Goal: Check status: Check status

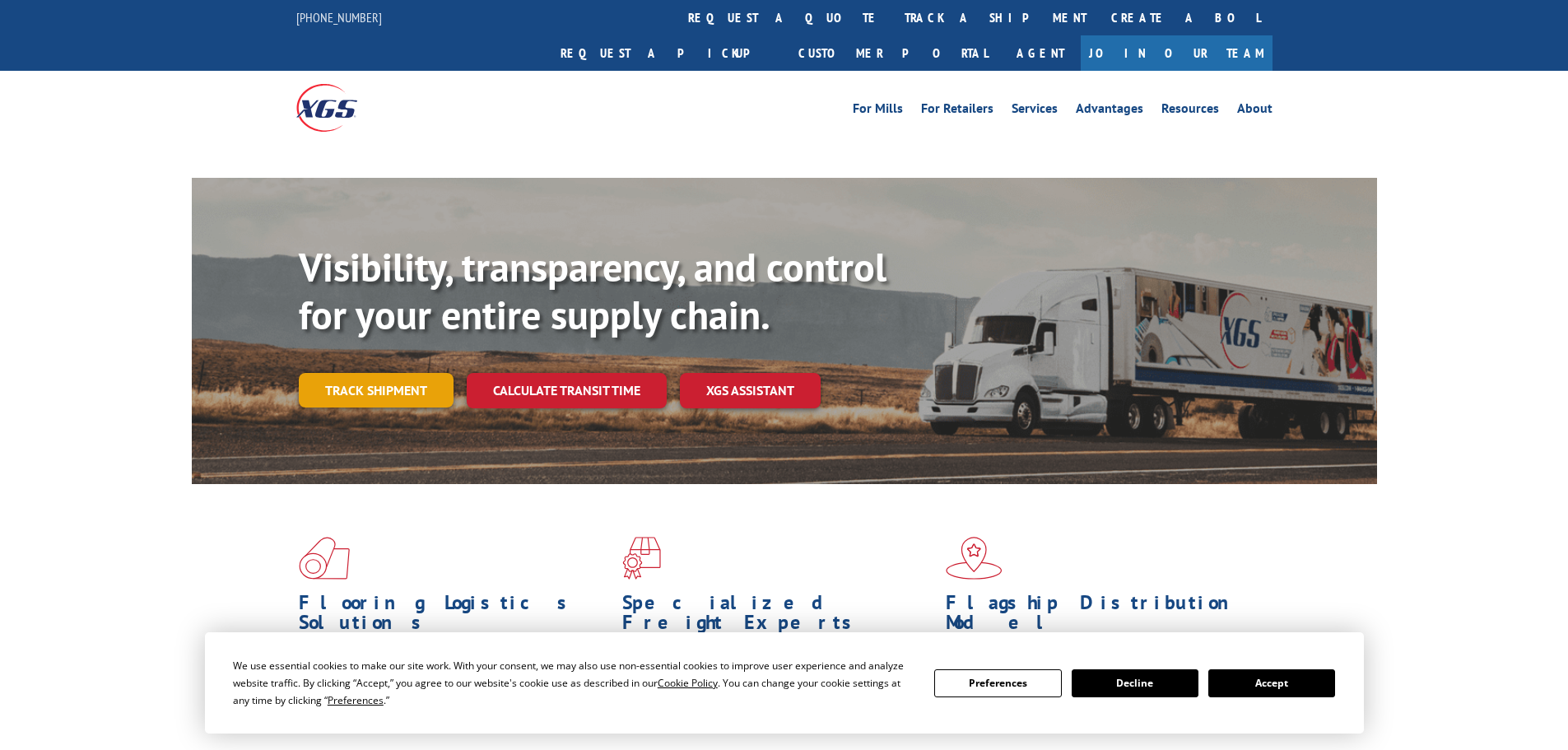
click at [396, 373] on link "Track shipment" at bounding box center [376, 390] width 155 height 35
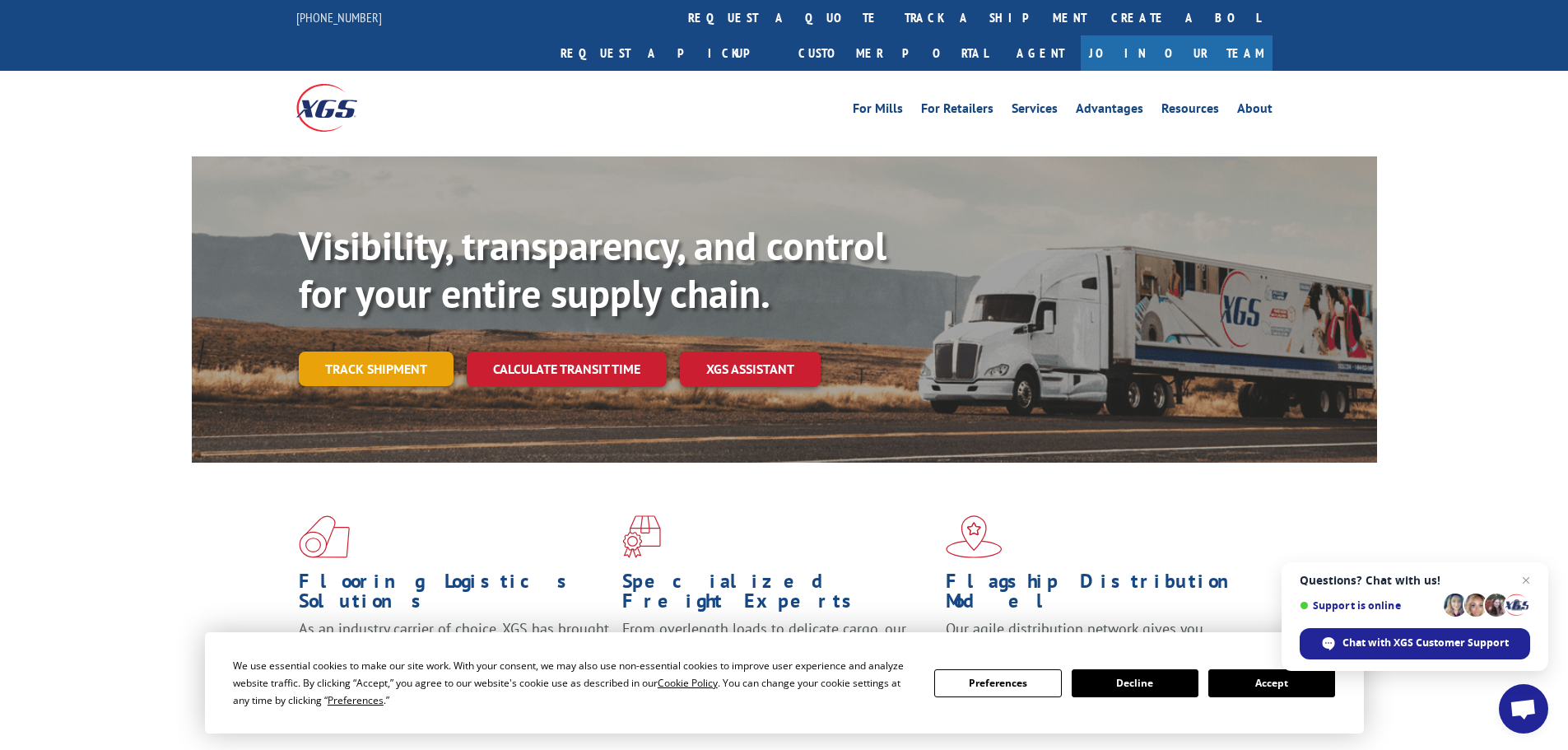
click at [388, 352] on link "Track shipment" at bounding box center [376, 369] width 155 height 35
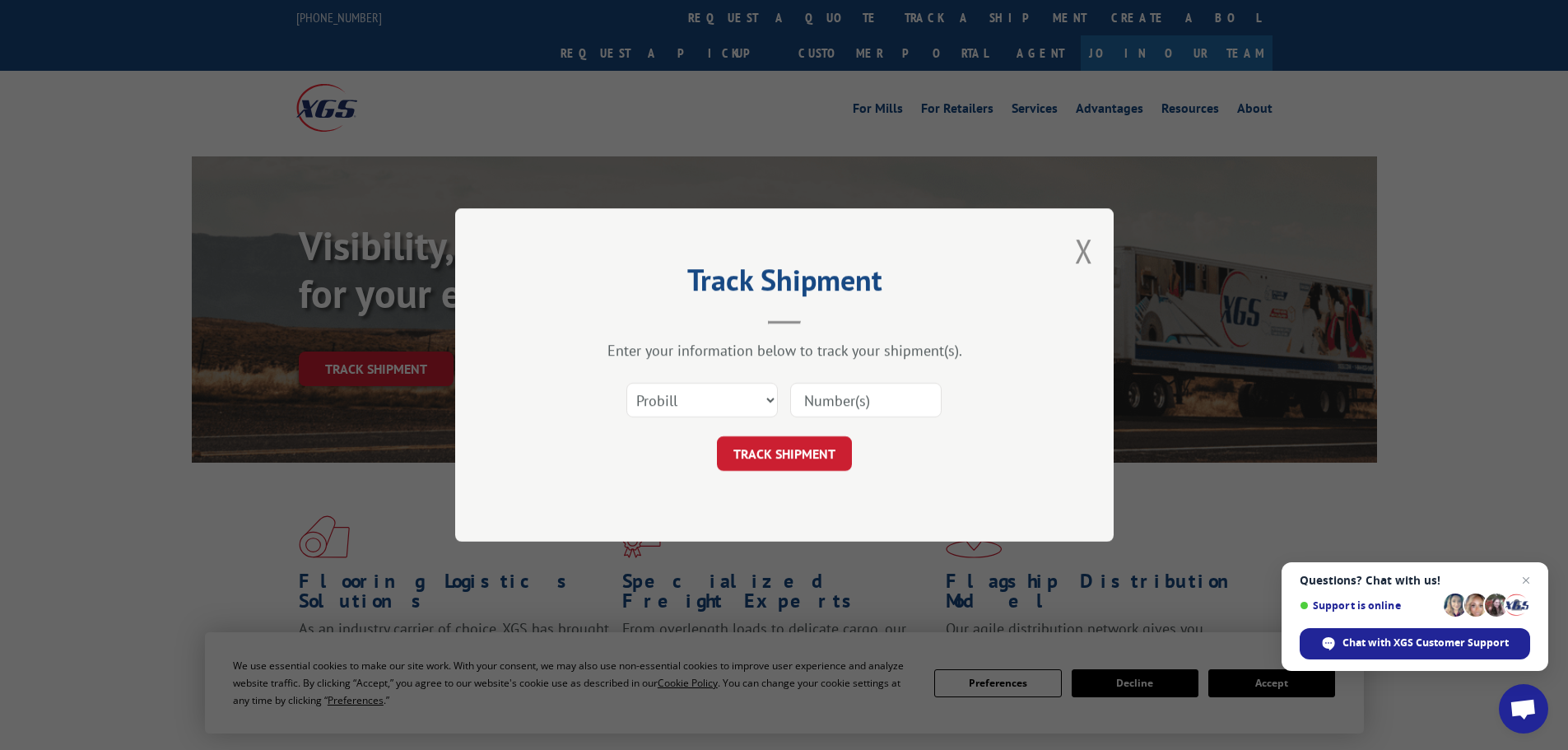
paste input "3398404"
type input "3398404"
click at [804, 453] on button "TRACK SHIPMENT" at bounding box center [784, 454] width 135 height 35
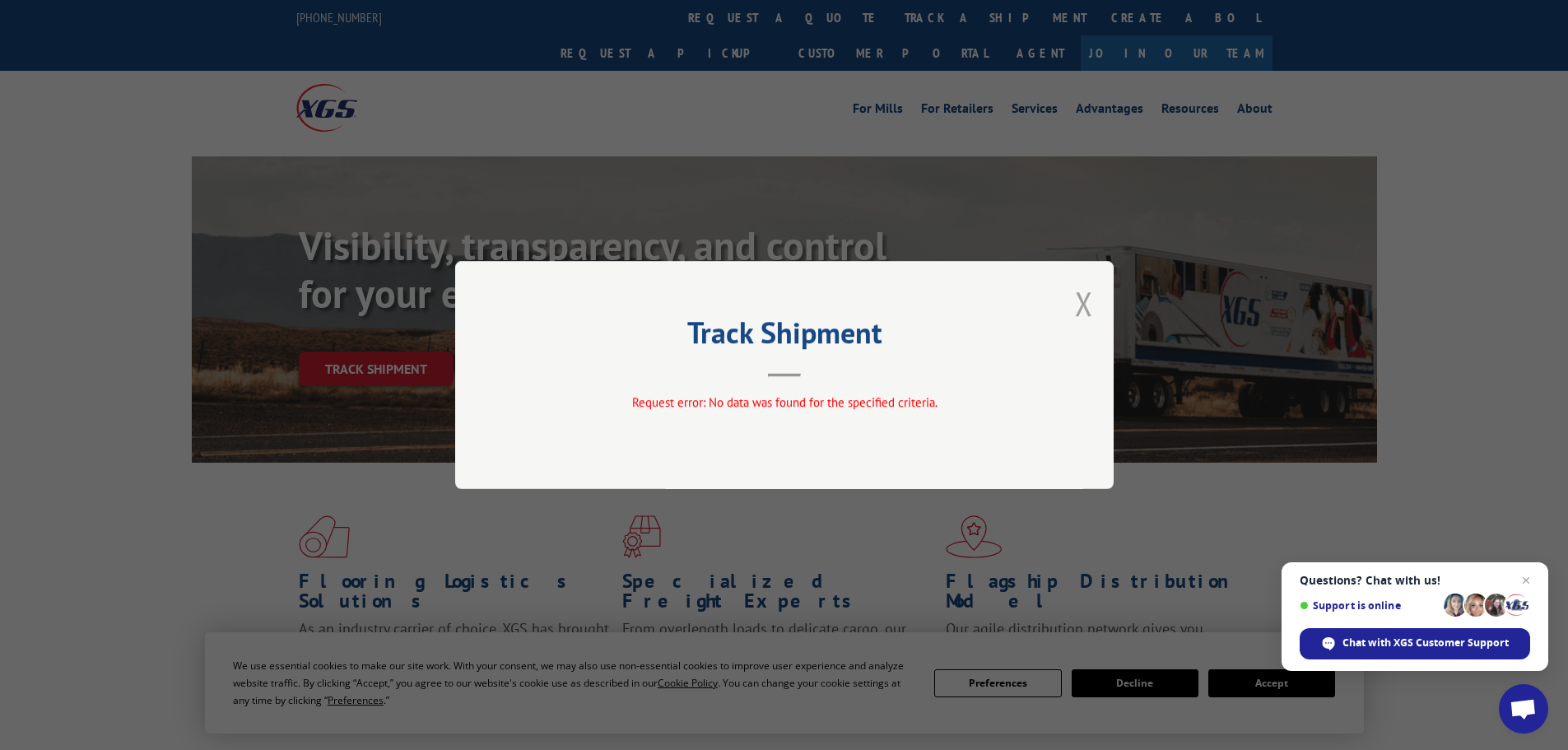
click at [1083, 303] on button "Close modal" at bounding box center [1085, 303] width 18 height 44
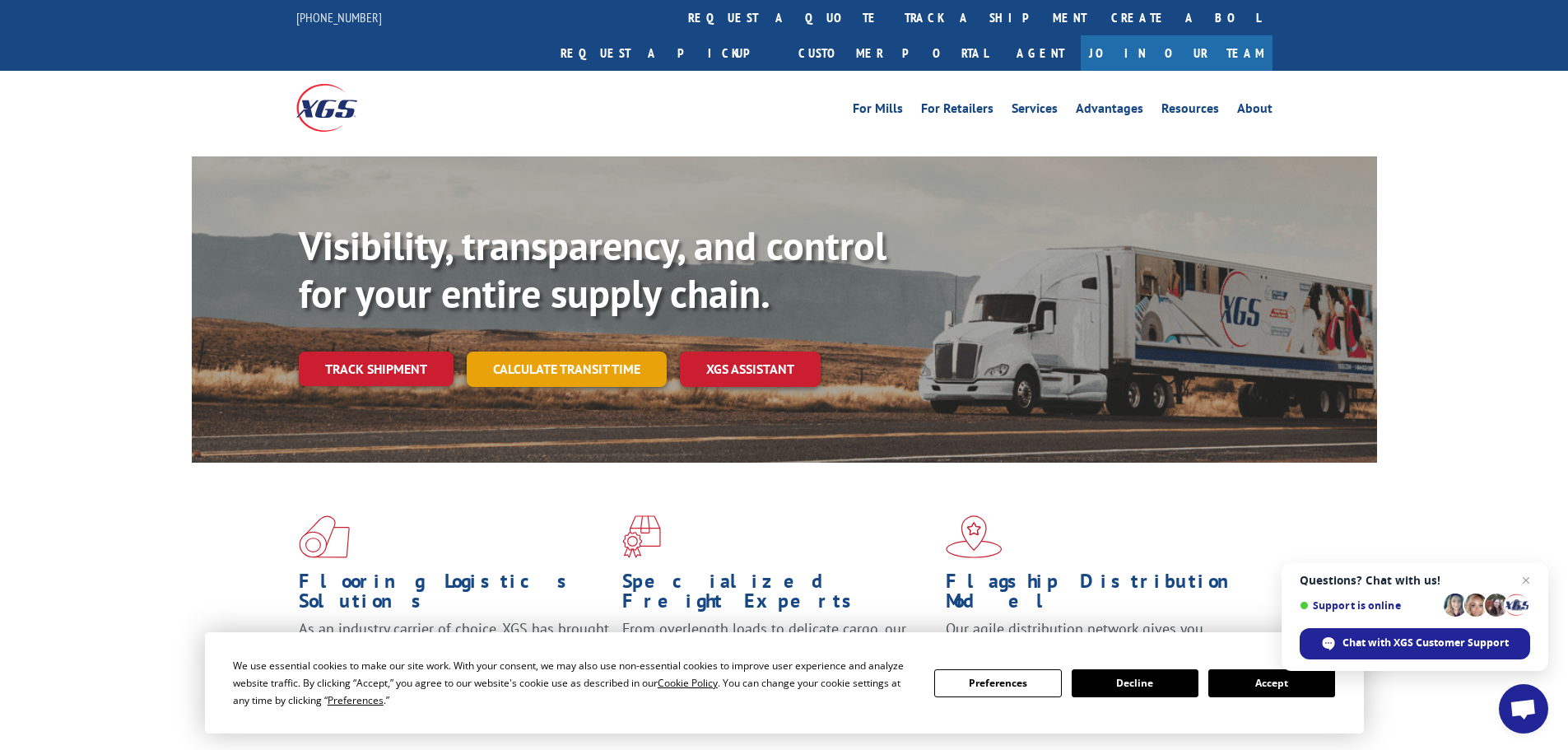
click at [506, 352] on link "Calculate transit time" at bounding box center [566, 370] width 200 height 36
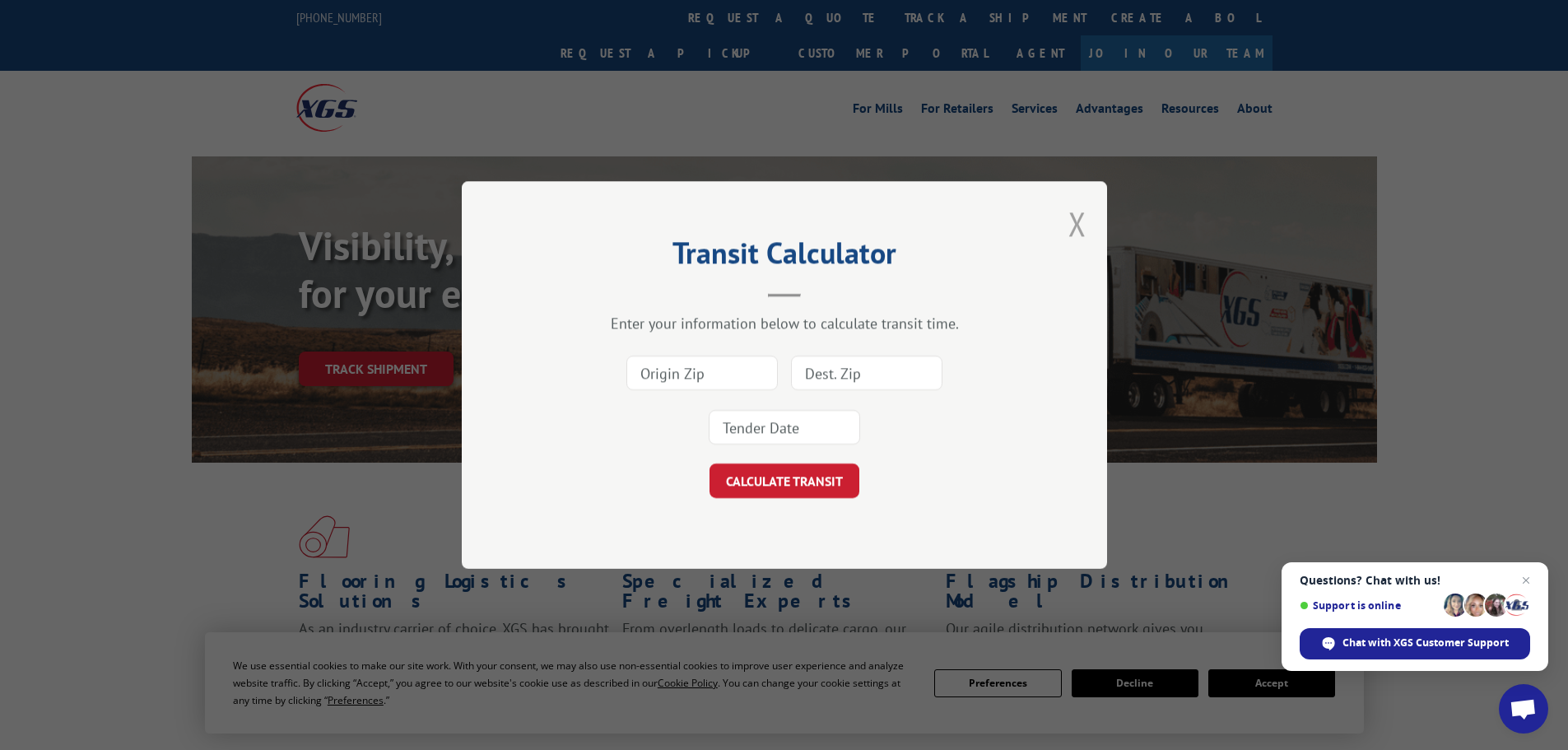
click at [1071, 223] on button "Close modal" at bounding box center [1078, 223] width 18 height 44
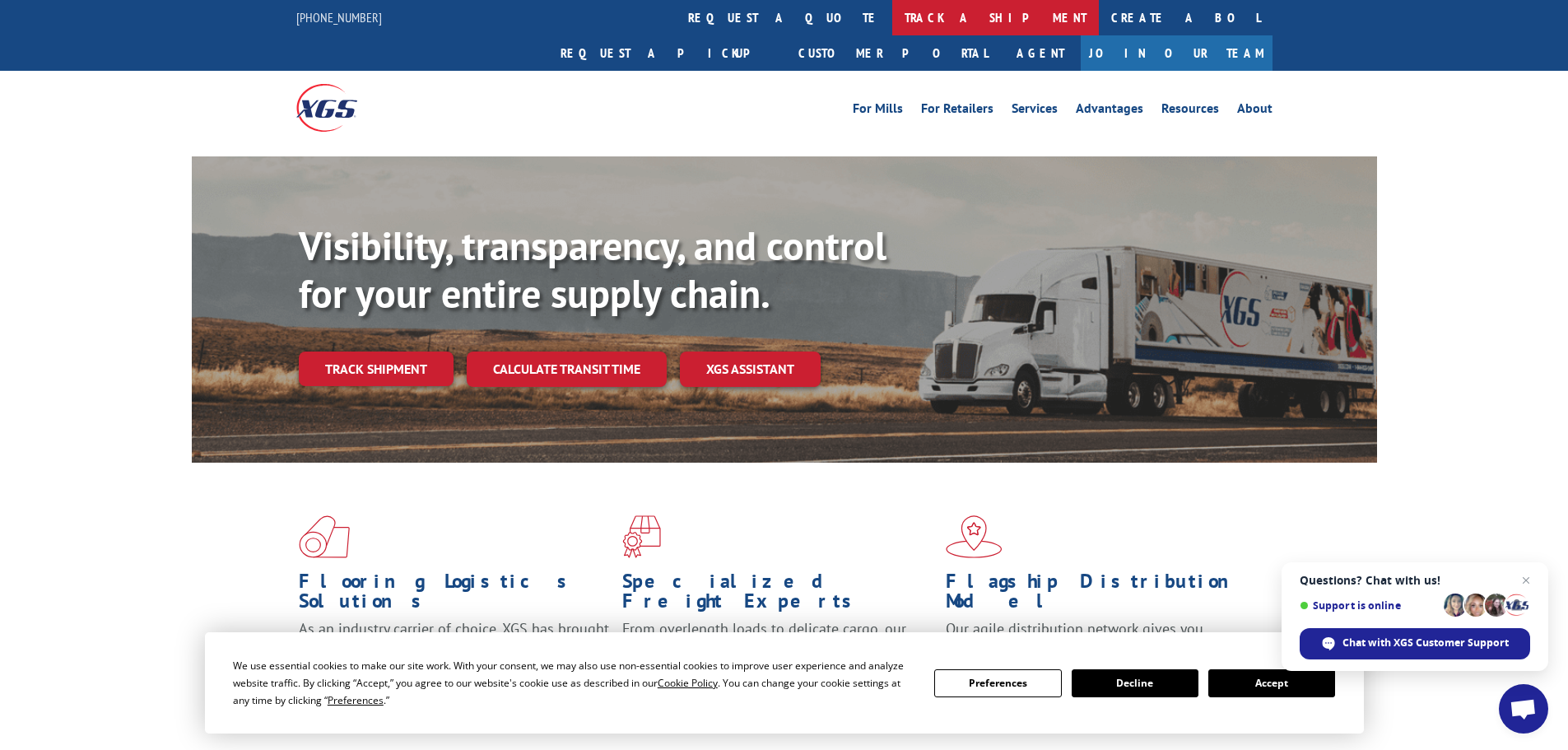
click at [892, 22] on link "track a shipment" at bounding box center [995, 18] width 206 height 36
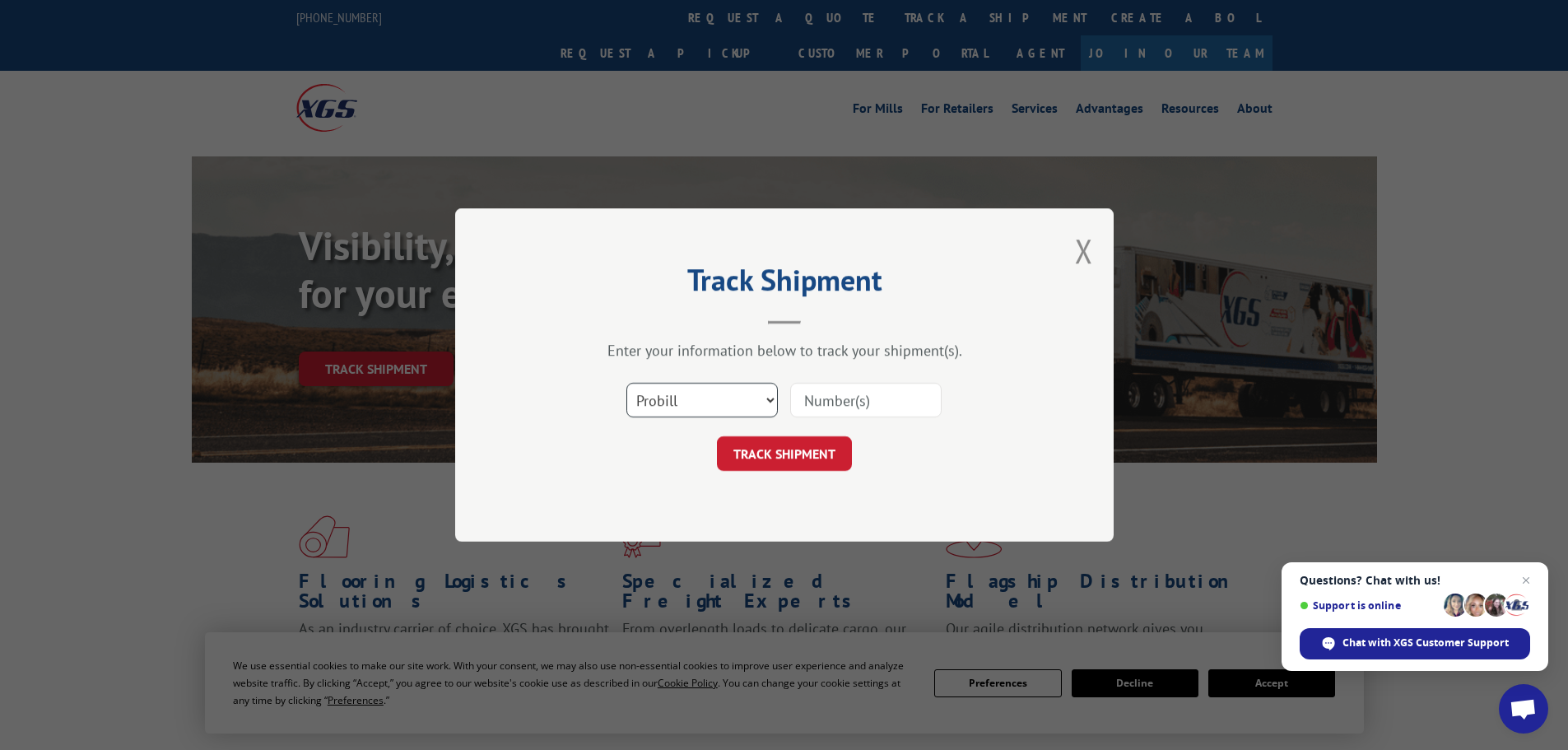
click at [768, 397] on select "Select category... Probill BOL PO" at bounding box center [702, 400] width 152 height 35
select select "bol"
click at [626, 383] on select "Select category... Probill BOL PO" at bounding box center [702, 400] width 152 height 35
paste input "3398404"
type input "3398404"
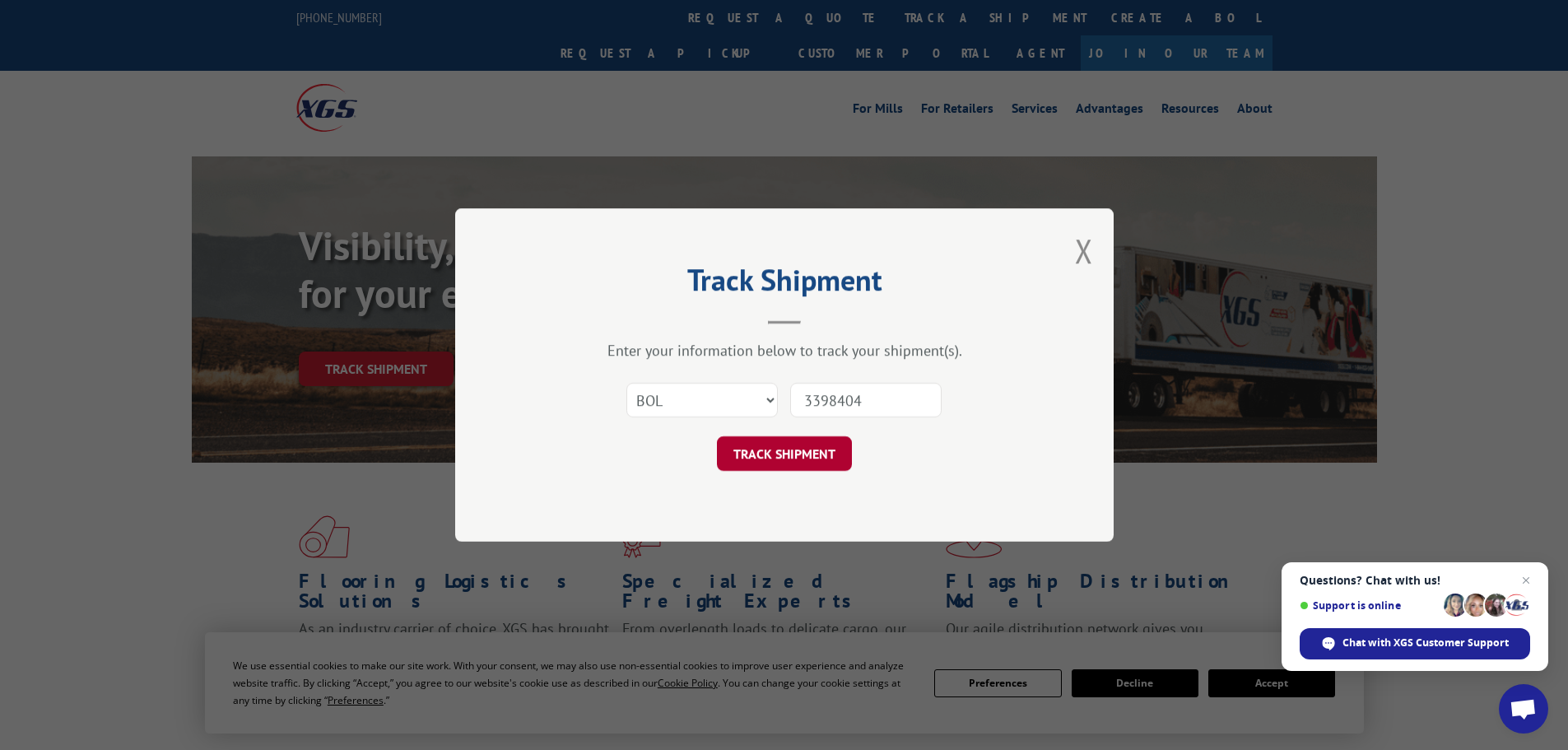
click at [781, 451] on button "TRACK SHIPMENT" at bounding box center [784, 454] width 135 height 35
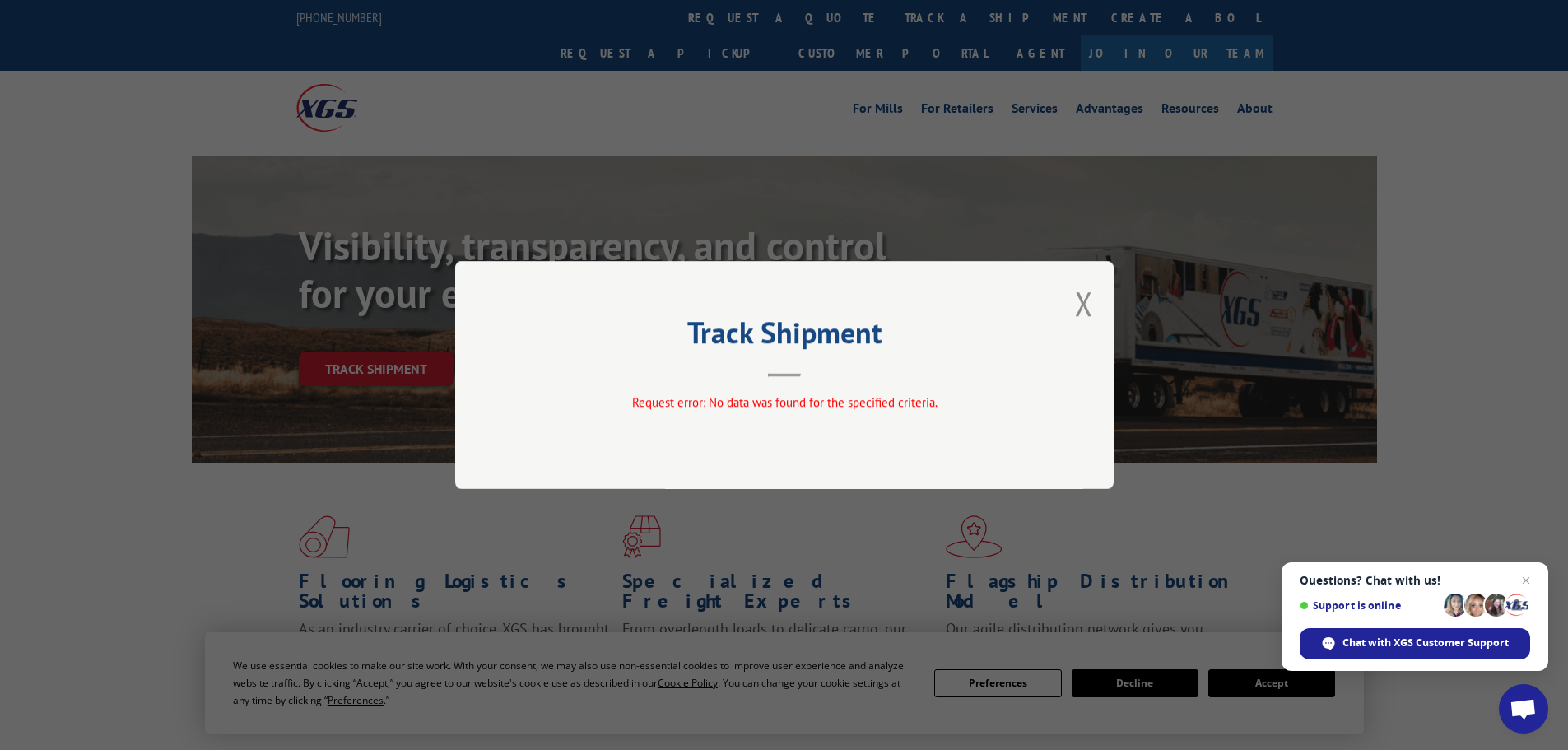
click at [1067, 309] on div "Track Shipment Request error: No data was found for the specified criteria." at bounding box center [784, 375] width 659 height 228
click at [1083, 311] on button "Close modal" at bounding box center [1085, 303] width 18 height 44
